Goal: Navigation & Orientation: Find specific page/section

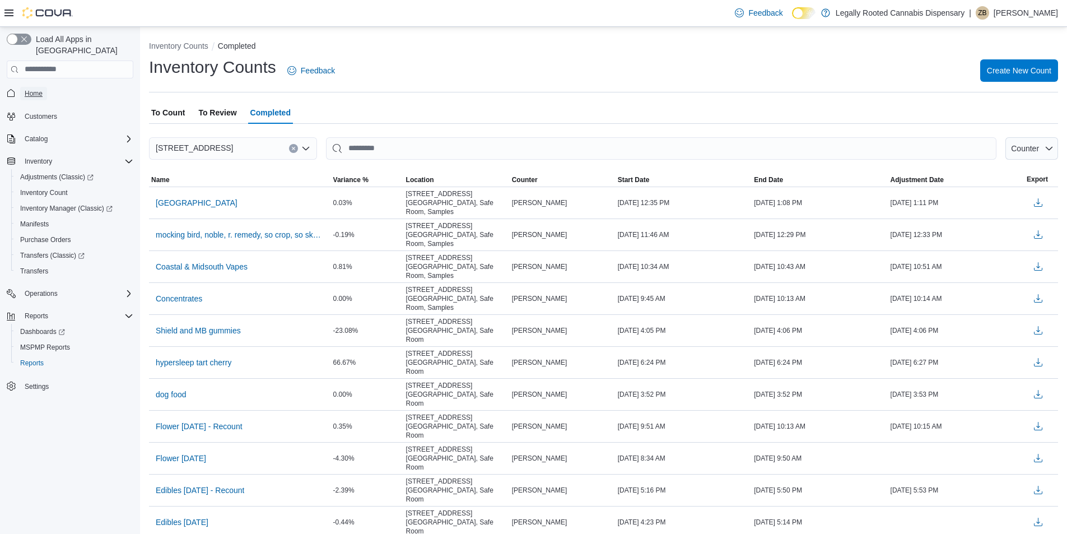
click at [34, 89] on span "Home" at bounding box center [34, 93] width 18 height 9
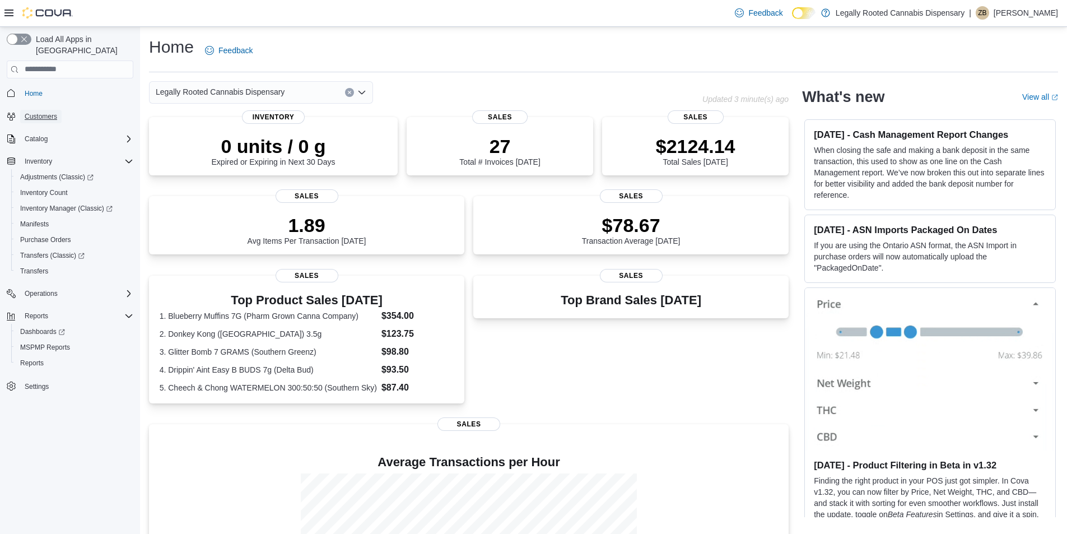
click at [40, 112] on span "Customers" at bounding box center [41, 116] width 33 height 9
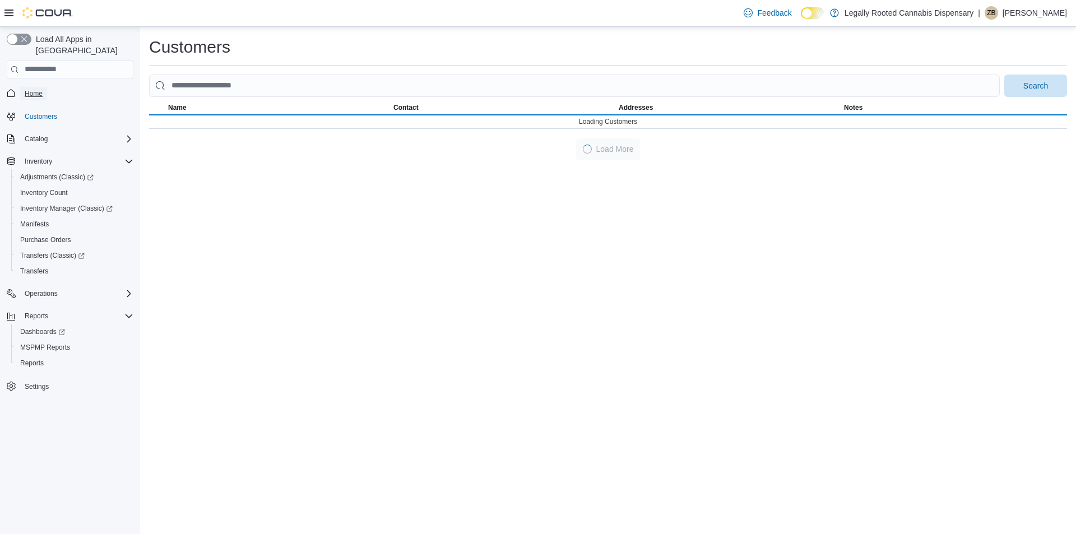
click at [32, 89] on span "Home" at bounding box center [34, 93] width 18 height 9
